Goal: Task Accomplishment & Management: Manage account settings

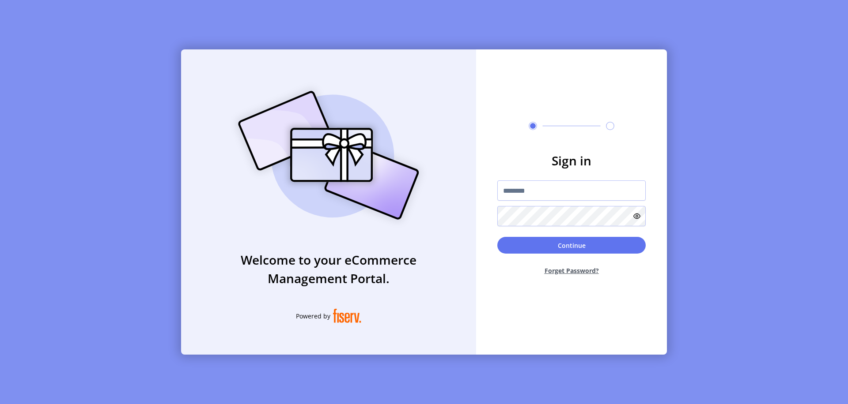
click at [571, 191] on input "text" at bounding box center [571, 191] width 148 height 20
type input "**********"
click at [571, 245] on button "Continue" at bounding box center [571, 245] width 148 height 17
